Goal: Task Accomplishment & Management: Use online tool/utility

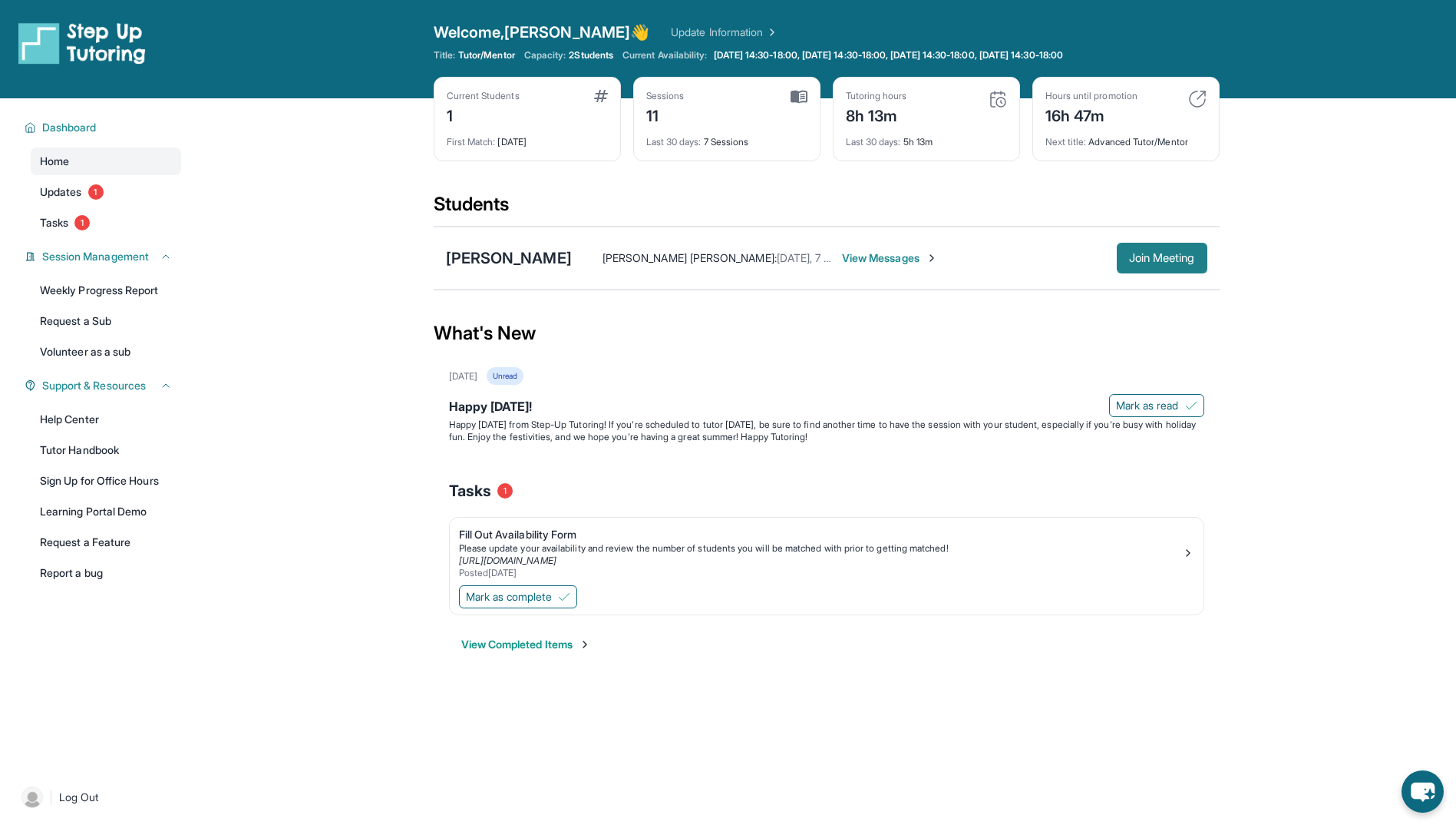
click at [1156, 254] on span "Join Meeting" at bounding box center [1162, 258] width 66 height 9
click at [1162, 250] on button "Join Meeting" at bounding box center [1162, 258] width 91 height 31
click at [1136, 254] on span "Join Meeting" at bounding box center [1162, 258] width 66 height 9
click at [1146, 246] on button "Join Meeting" at bounding box center [1162, 258] width 91 height 31
click at [1151, 275] on div "Mason Renteria Hao Chern Liaw : Tomorrow, 7 pm then View Messages Join Meeting" at bounding box center [826, 258] width 786 height 63
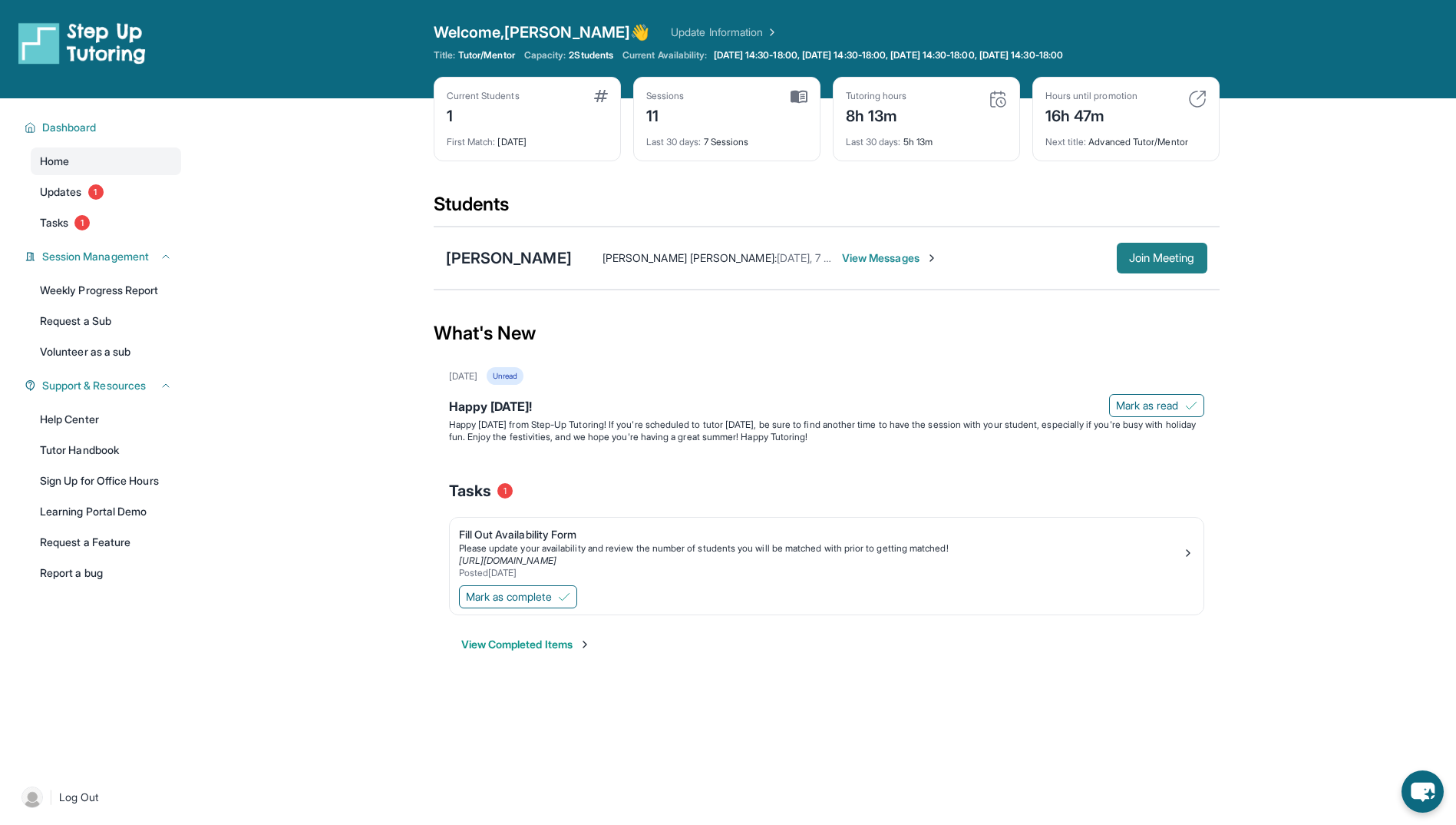
click at [1145, 256] on span "Join Meeting" at bounding box center [1162, 258] width 66 height 9
